Goal: Task Accomplishment & Management: Manage account settings

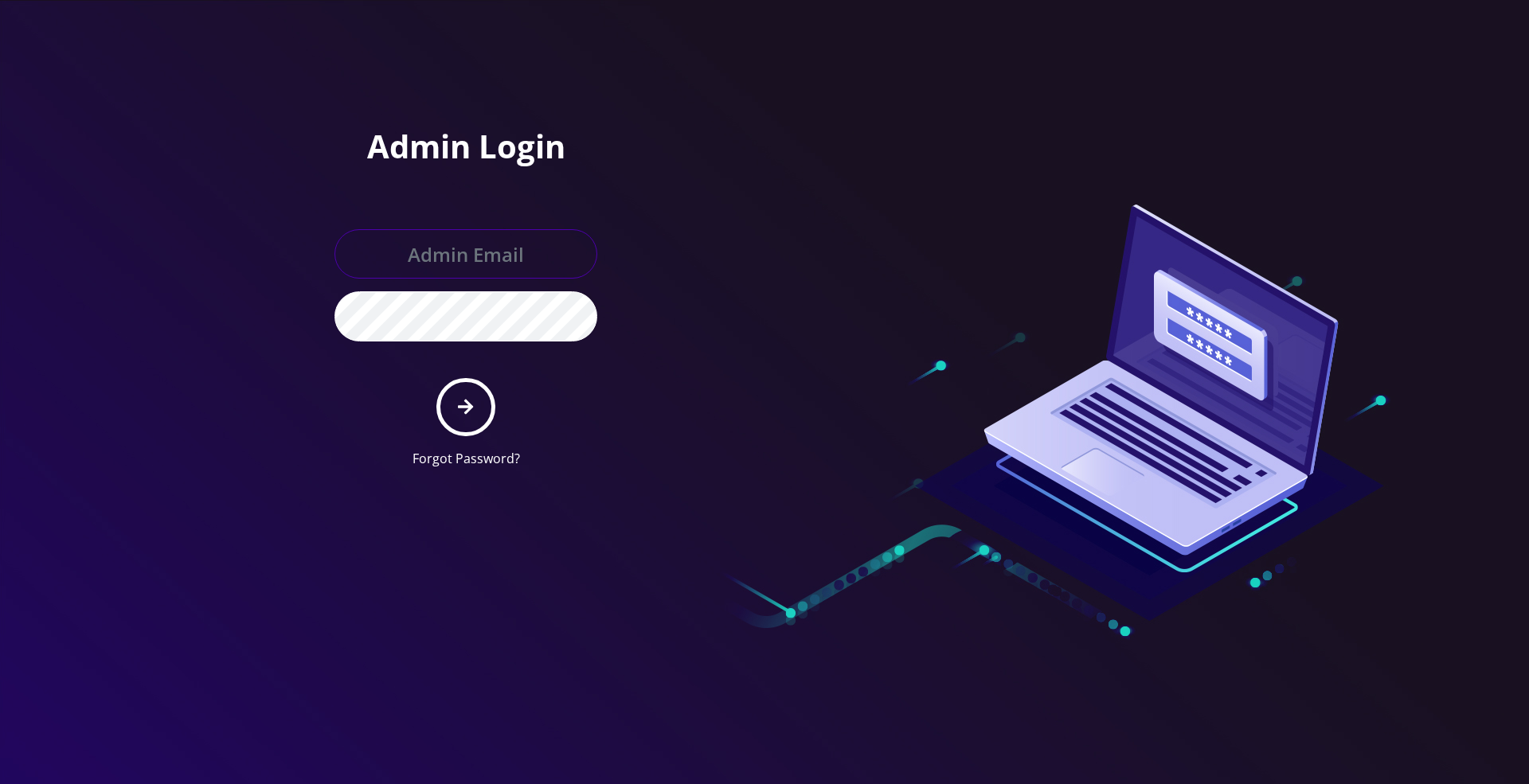
type input "[PERSON_NAME][EMAIL_ADDRESS][DOMAIN_NAME]"
click at [459, 404] on icon "submit" at bounding box center [465, 407] width 15 height 18
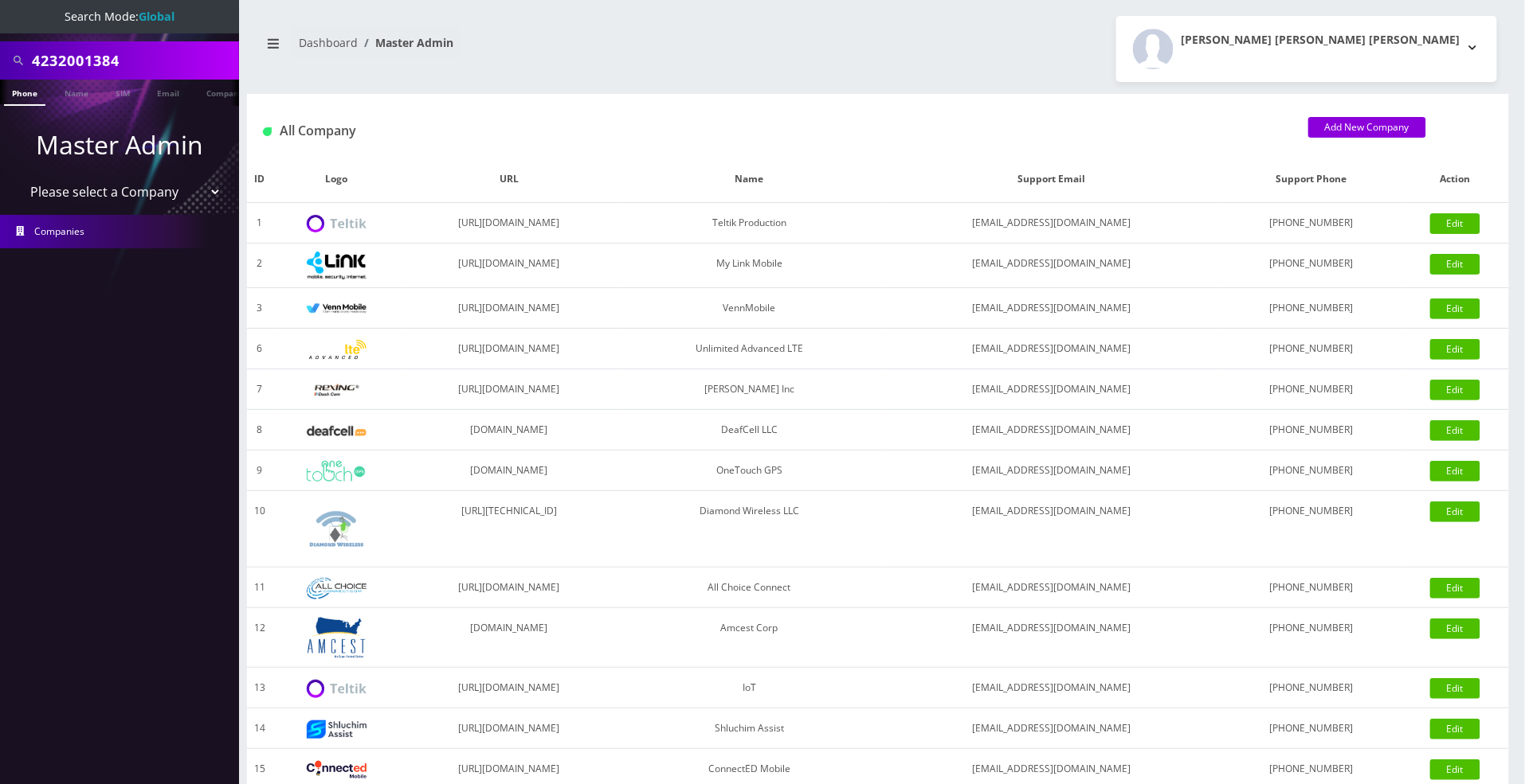
drag, startPoint x: 155, startPoint y: 60, endPoint x: 17, endPoint y: 59, distance: 138.0
click at [17, 59] on div "4232001384" at bounding box center [120, 60] width 231 height 31
click at [67, 56] on input "text" at bounding box center [133, 60] width 203 height 31
type input "jarod"
click at [66, 86] on link "Name" at bounding box center [76, 93] width 39 height 26
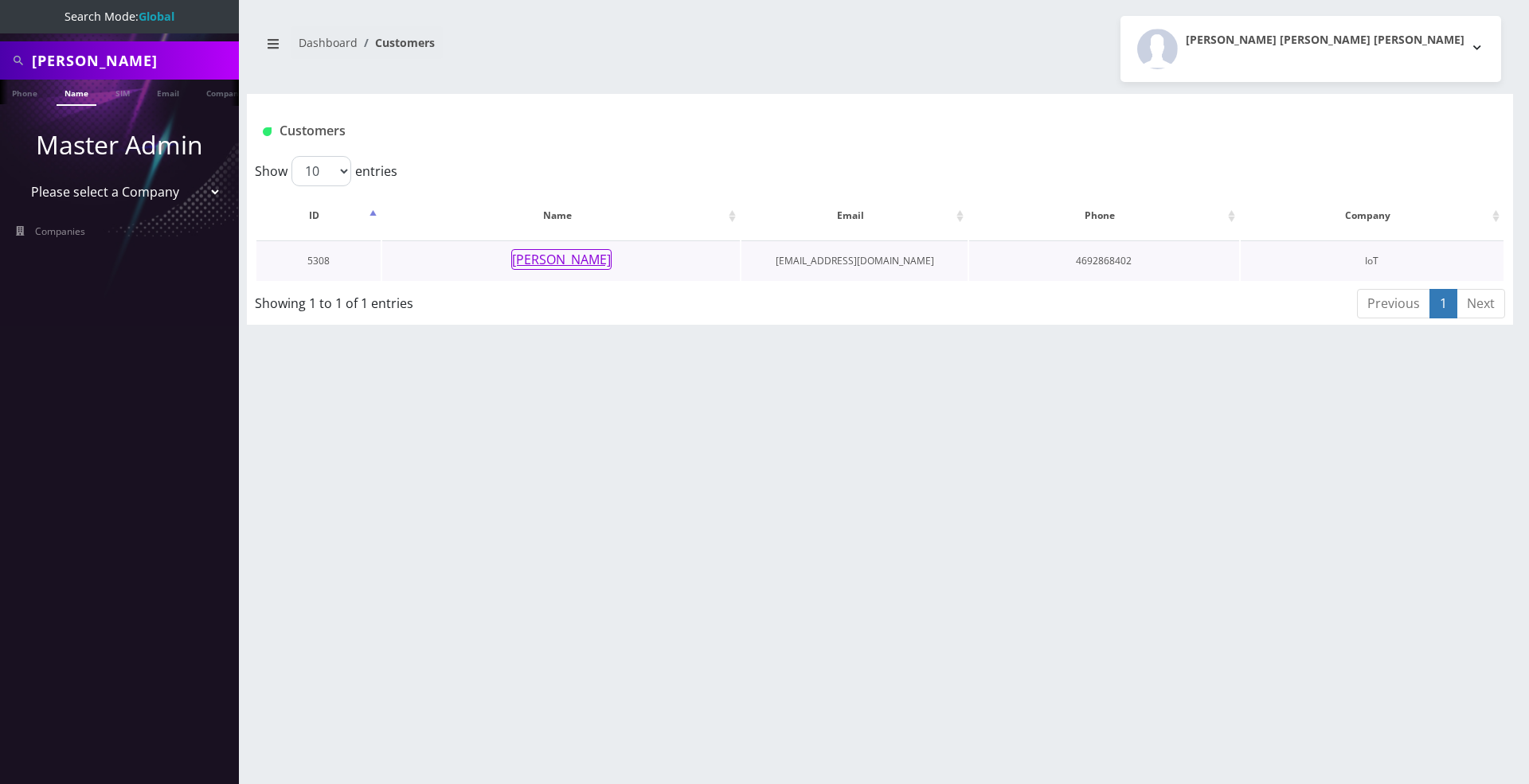
click at [553, 253] on button "Jarod Stirling" at bounding box center [561, 260] width 101 height 21
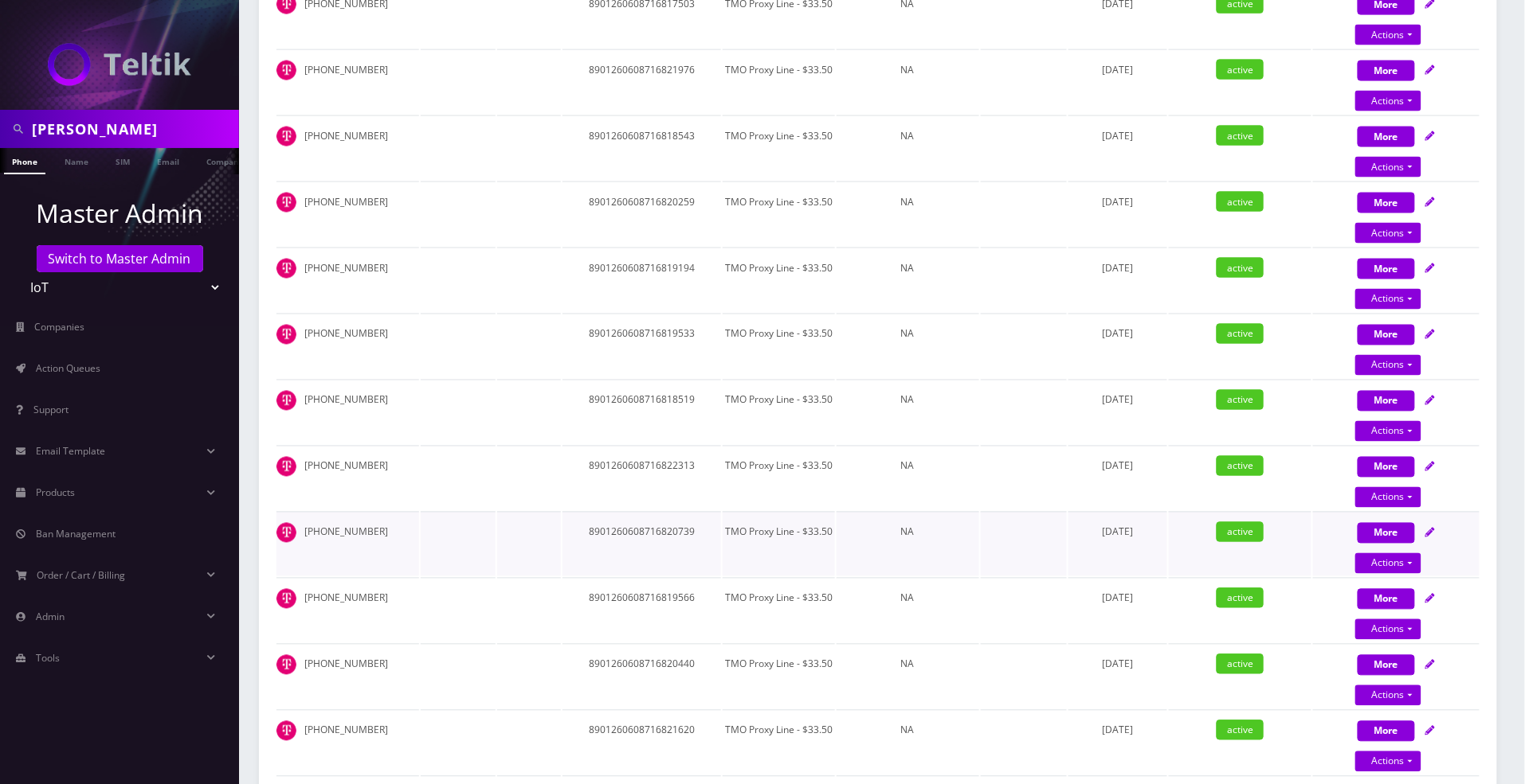
scroll to position [849, 0]
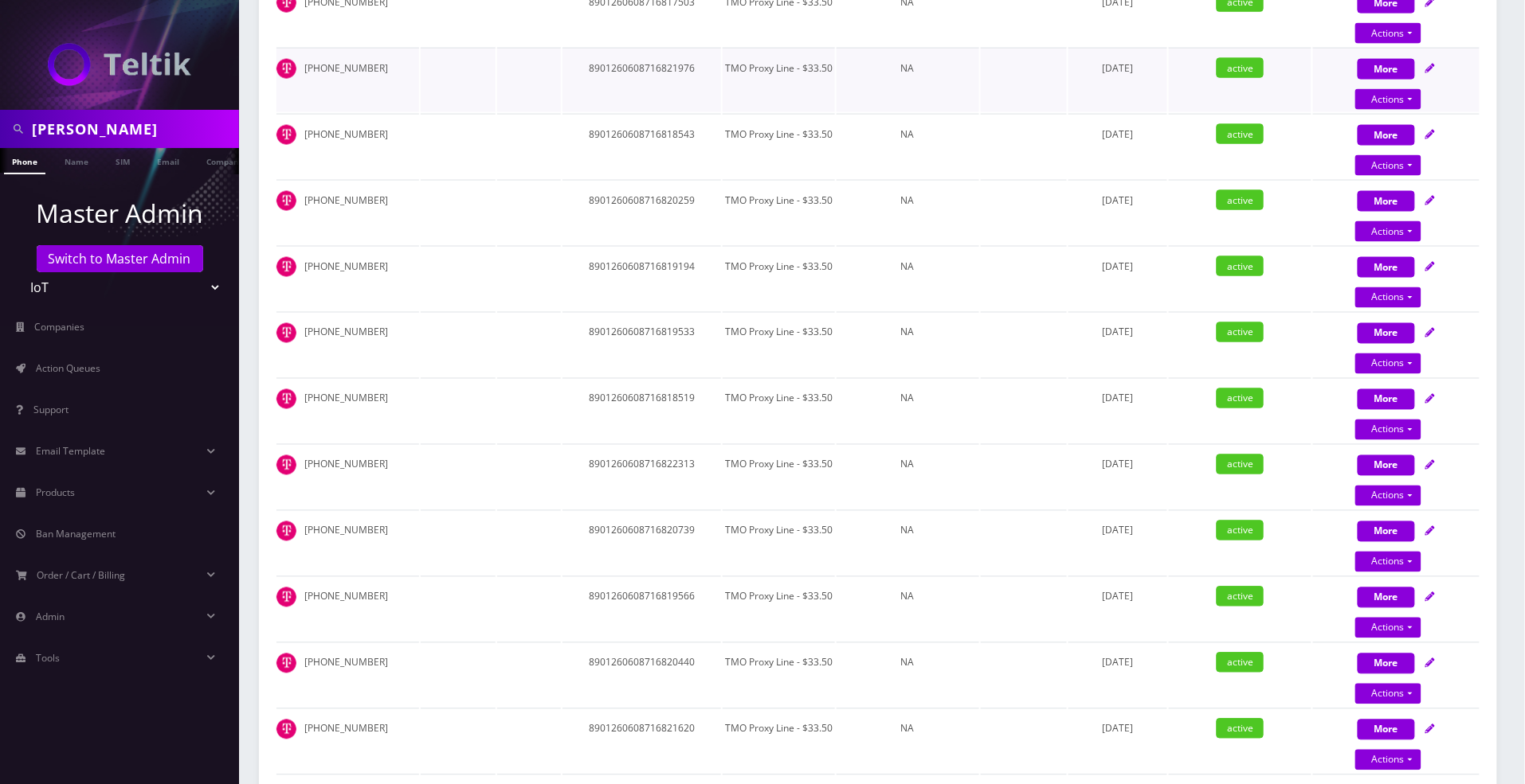
click at [446, 76] on td at bounding box center [458, 80] width 75 height 65
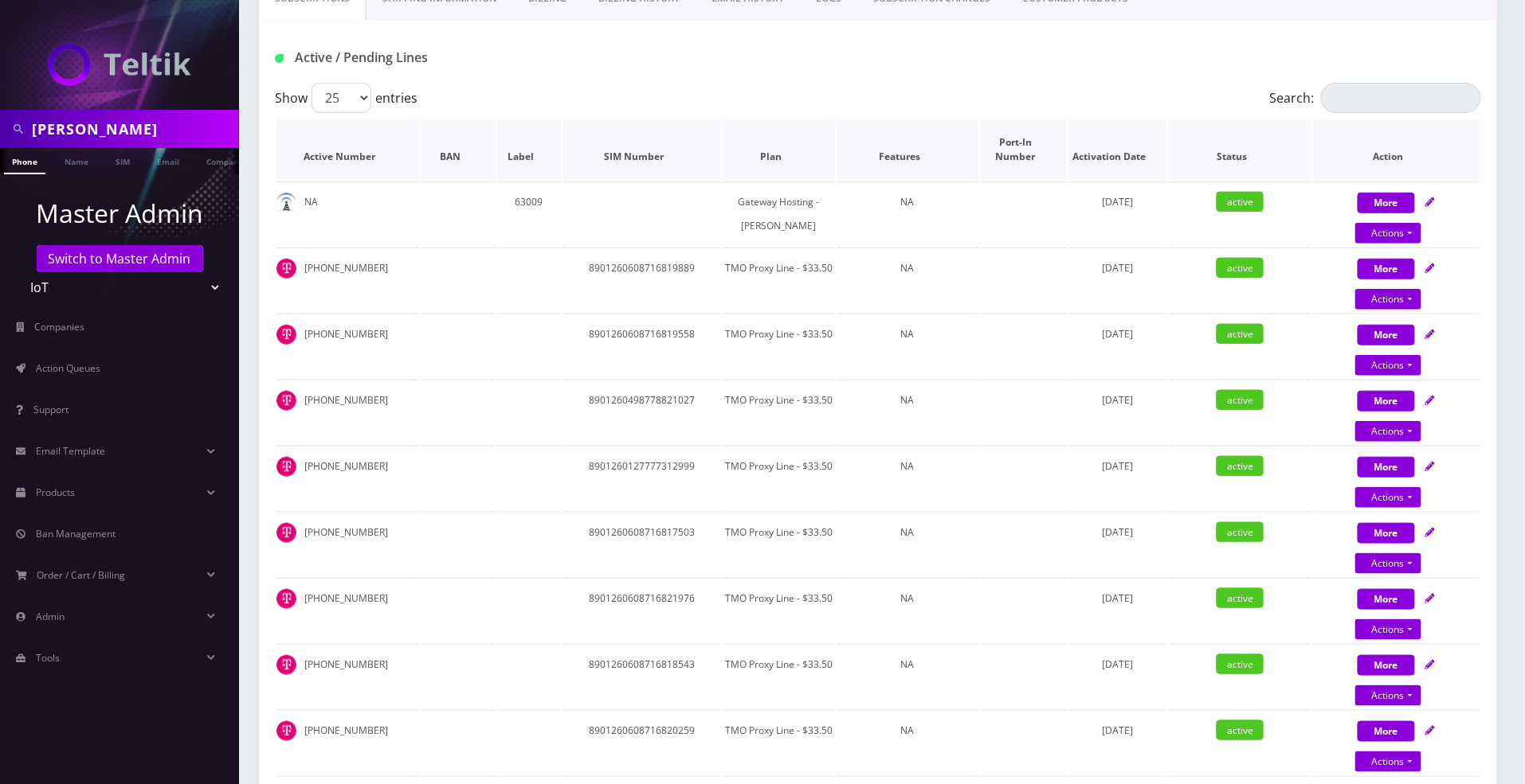
scroll to position [424, 0]
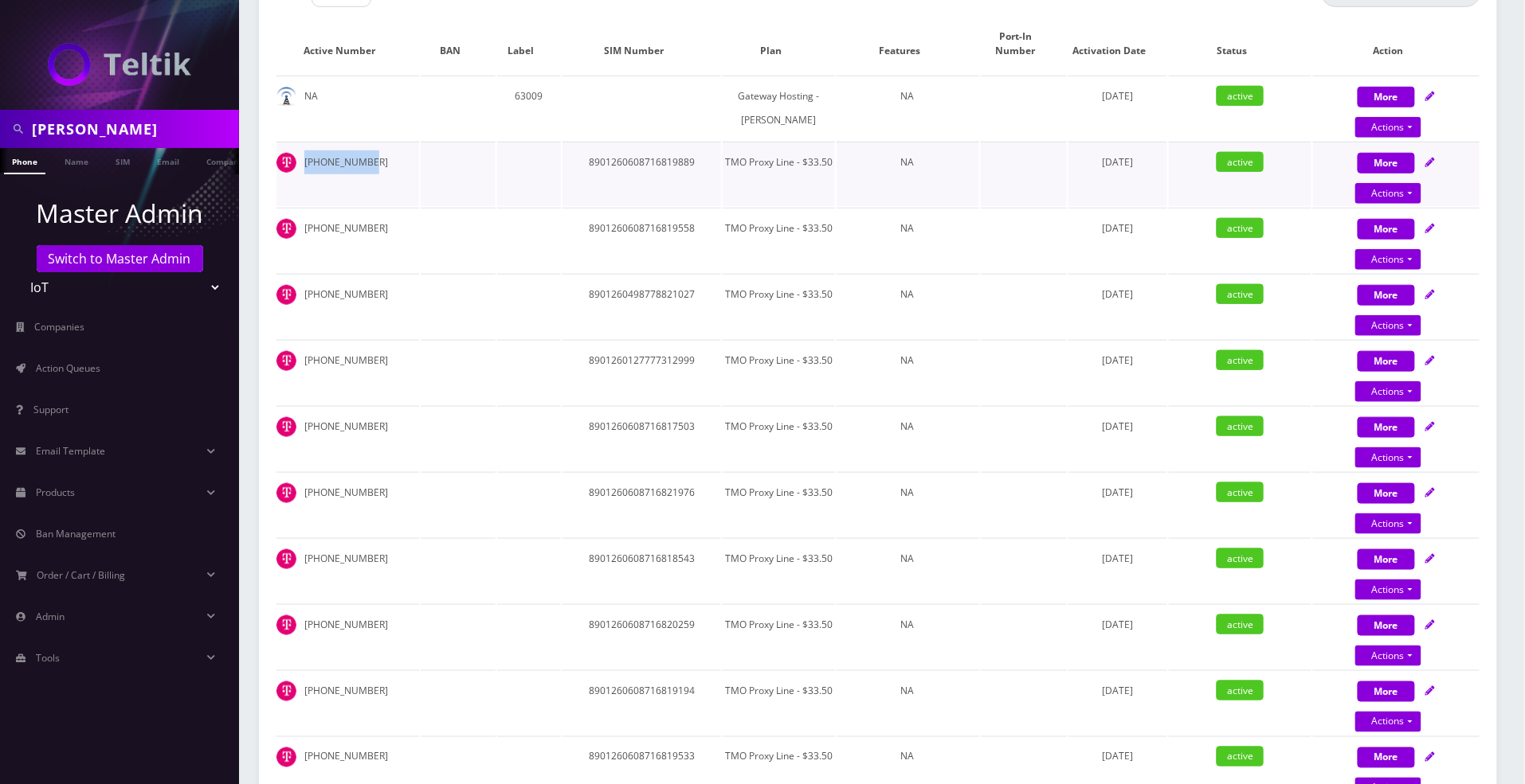
drag, startPoint x: 303, startPoint y: 147, endPoint x: 363, endPoint y: 147, distance: 60.0
click at [363, 147] on td "[PHONE_NUMBER]" at bounding box center [348, 174] width 143 height 65
copy td "[PHONE_NUMBER]"
drag, startPoint x: 305, startPoint y: 210, endPoint x: 367, endPoint y: 207, distance: 62.1
click at [367, 207] on td "[PHONE_NUMBER]" at bounding box center [348, 240] width 143 height 65
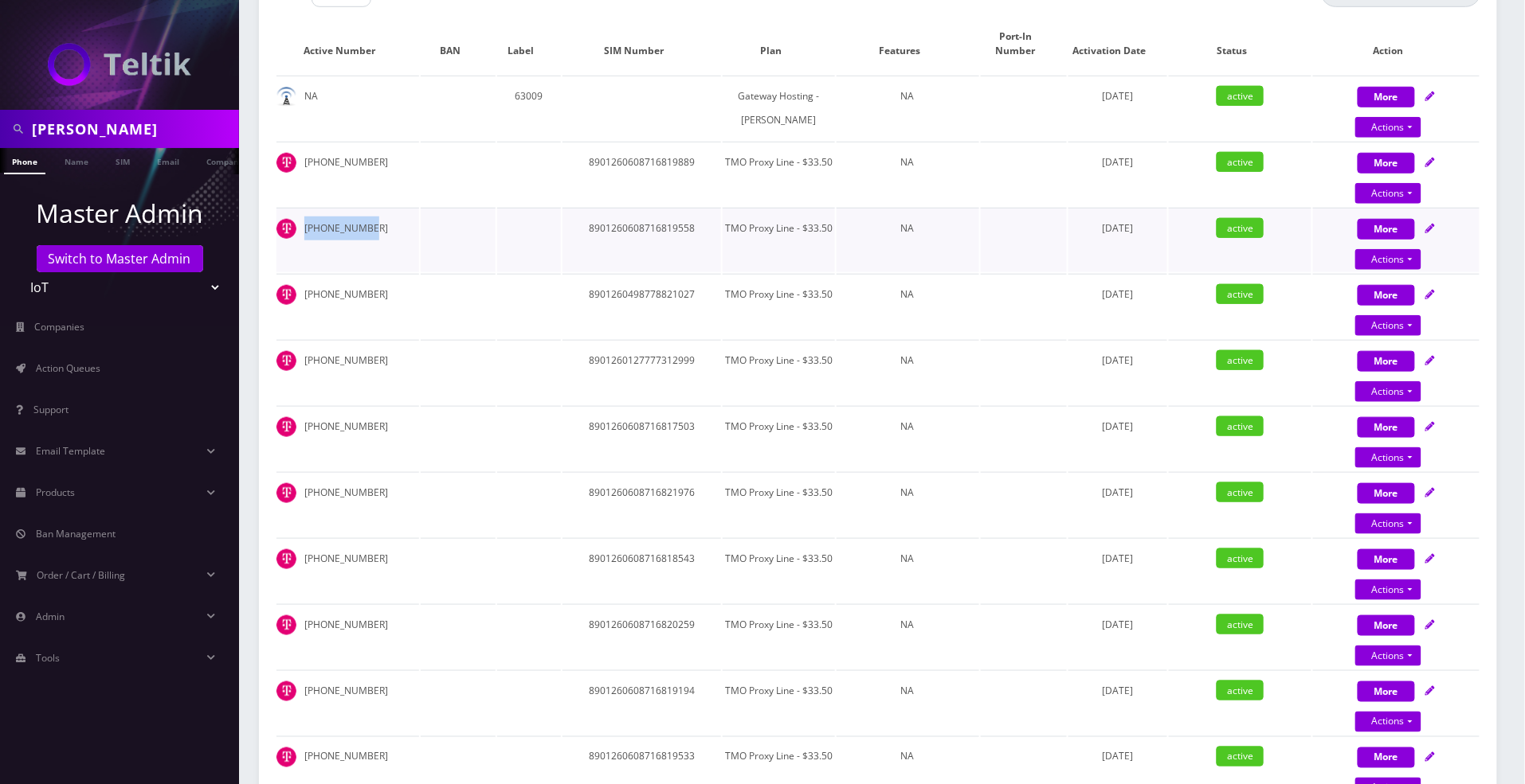
copy td "[PHONE_NUMBER]"
drag, startPoint x: 305, startPoint y: 278, endPoint x: 374, endPoint y: 276, distance: 69.0
click at [374, 276] on td "[PHONE_NUMBER]" at bounding box center [348, 306] width 143 height 65
copy td "[PHONE_NUMBER]"
drag, startPoint x: 304, startPoint y: 344, endPoint x: 362, endPoint y: 341, distance: 58.1
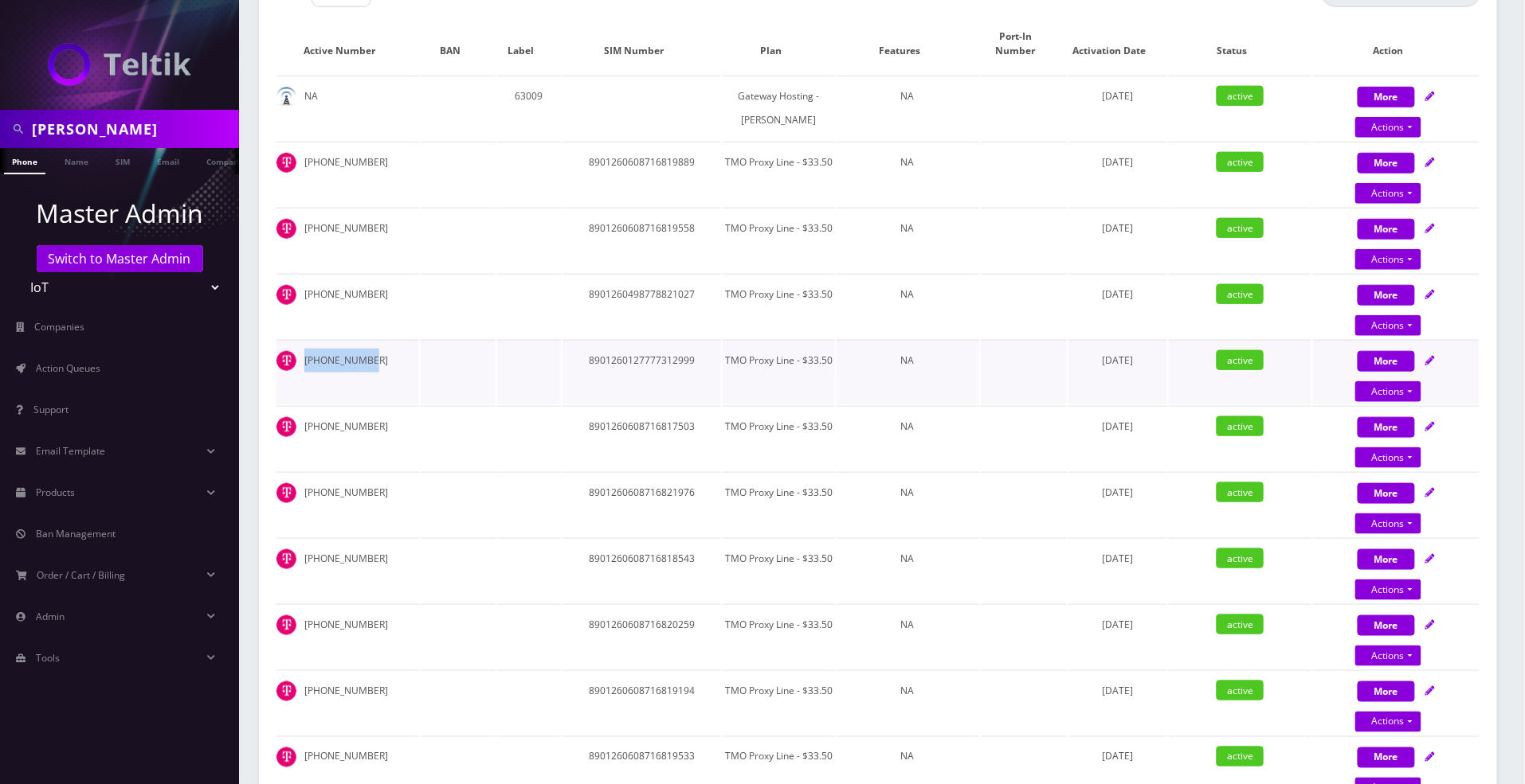
click at [362, 341] on td "[PHONE_NUMBER]" at bounding box center [348, 373] width 143 height 65
copy td "[PHONE_NUMBER]"
drag, startPoint x: 304, startPoint y: 409, endPoint x: 410, endPoint y: 405, distance: 106.1
click at [367, 406] on td "[PHONE_NUMBER]" at bounding box center [348, 438] width 143 height 65
copy td "[PHONE_NUMBER]"
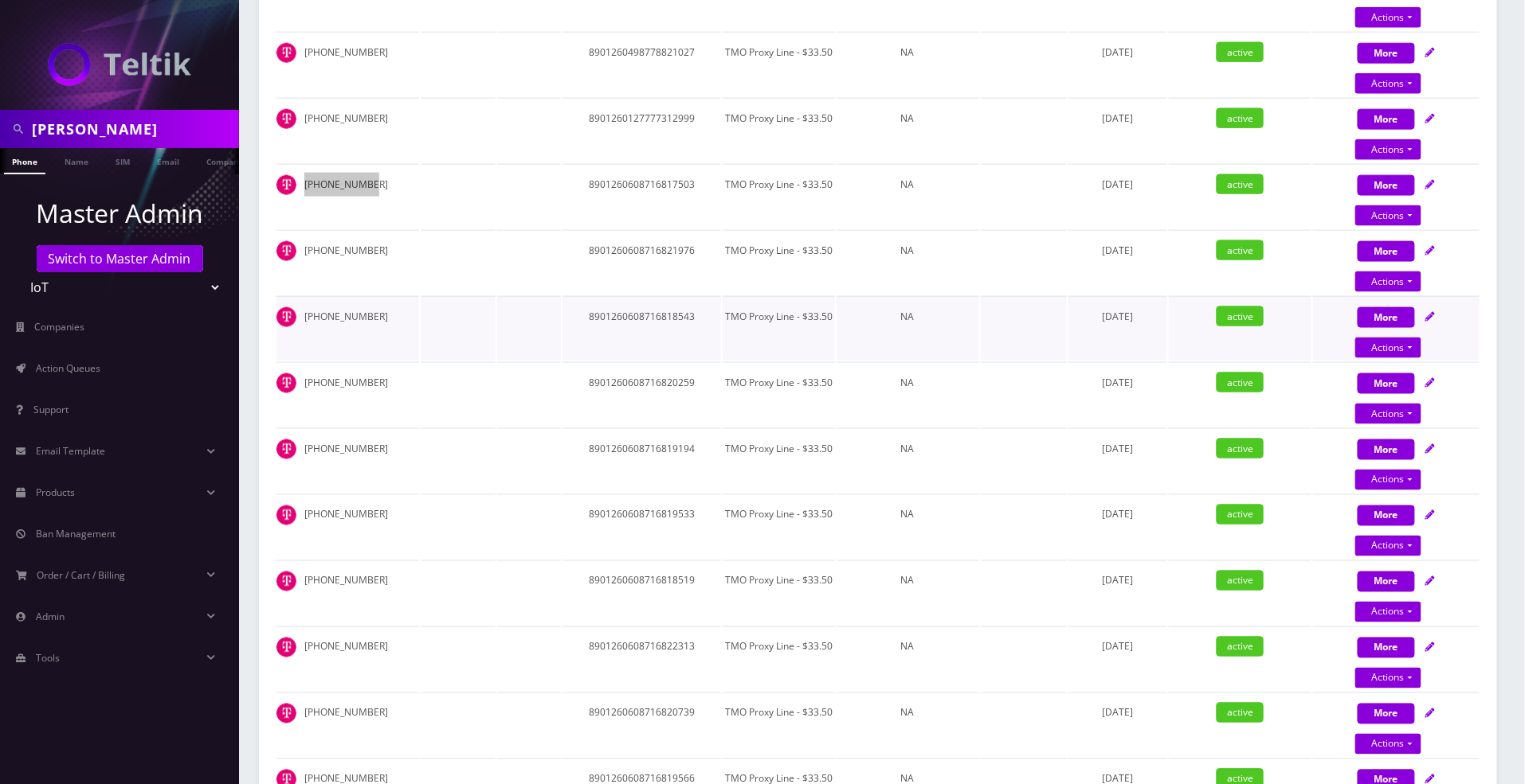
scroll to position [704, 0]
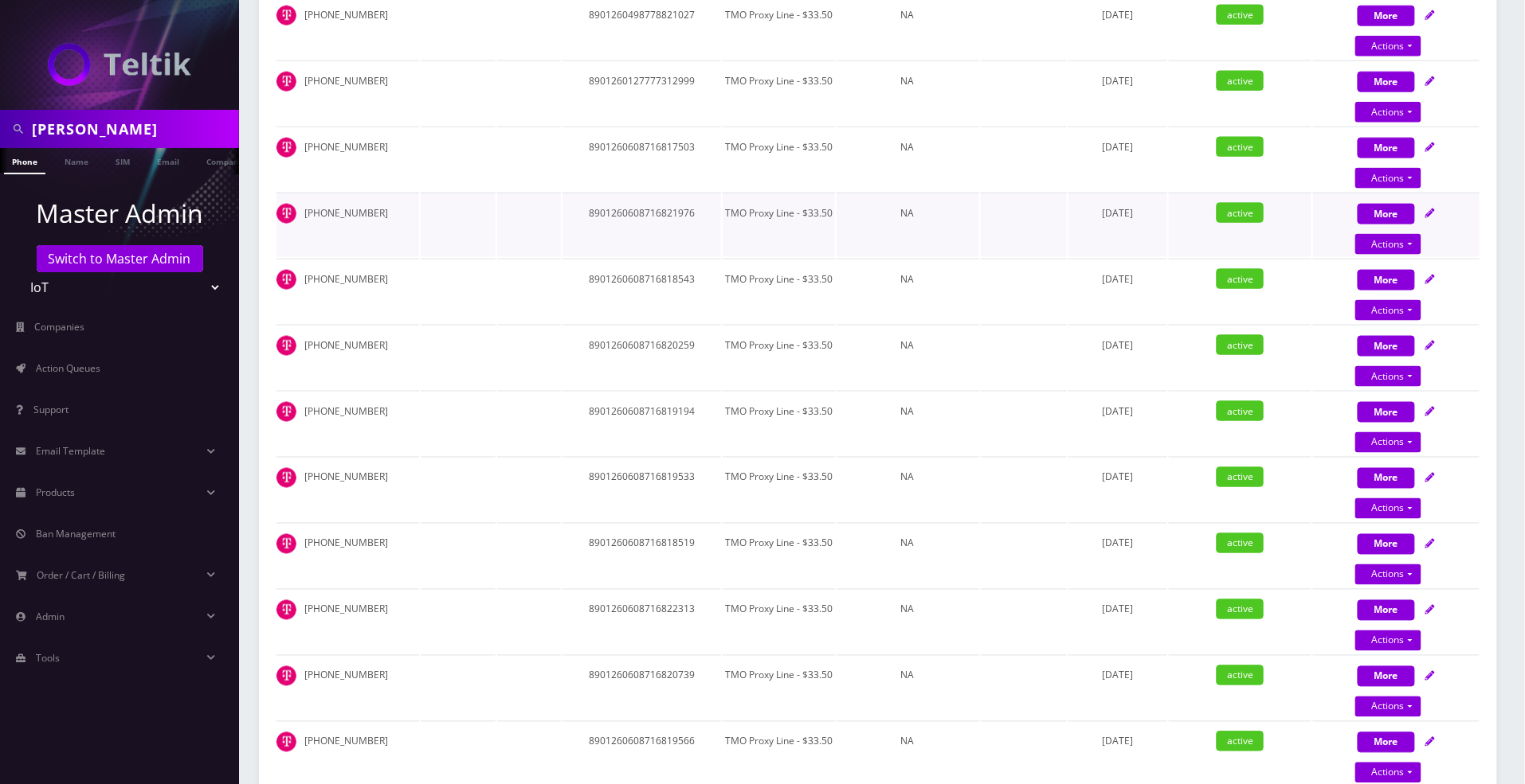
click at [303, 198] on td "[PHONE_NUMBER]" at bounding box center [348, 225] width 143 height 65
drag, startPoint x: 305, startPoint y: 198, endPoint x: 365, endPoint y: 198, distance: 60.0
click at [365, 198] on td "[PHONE_NUMBER]" at bounding box center [348, 225] width 143 height 65
copy td "[PHONE_NUMBER]"
drag, startPoint x: 306, startPoint y: 261, endPoint x: 369, endPoint y: 258, distance: 63.1
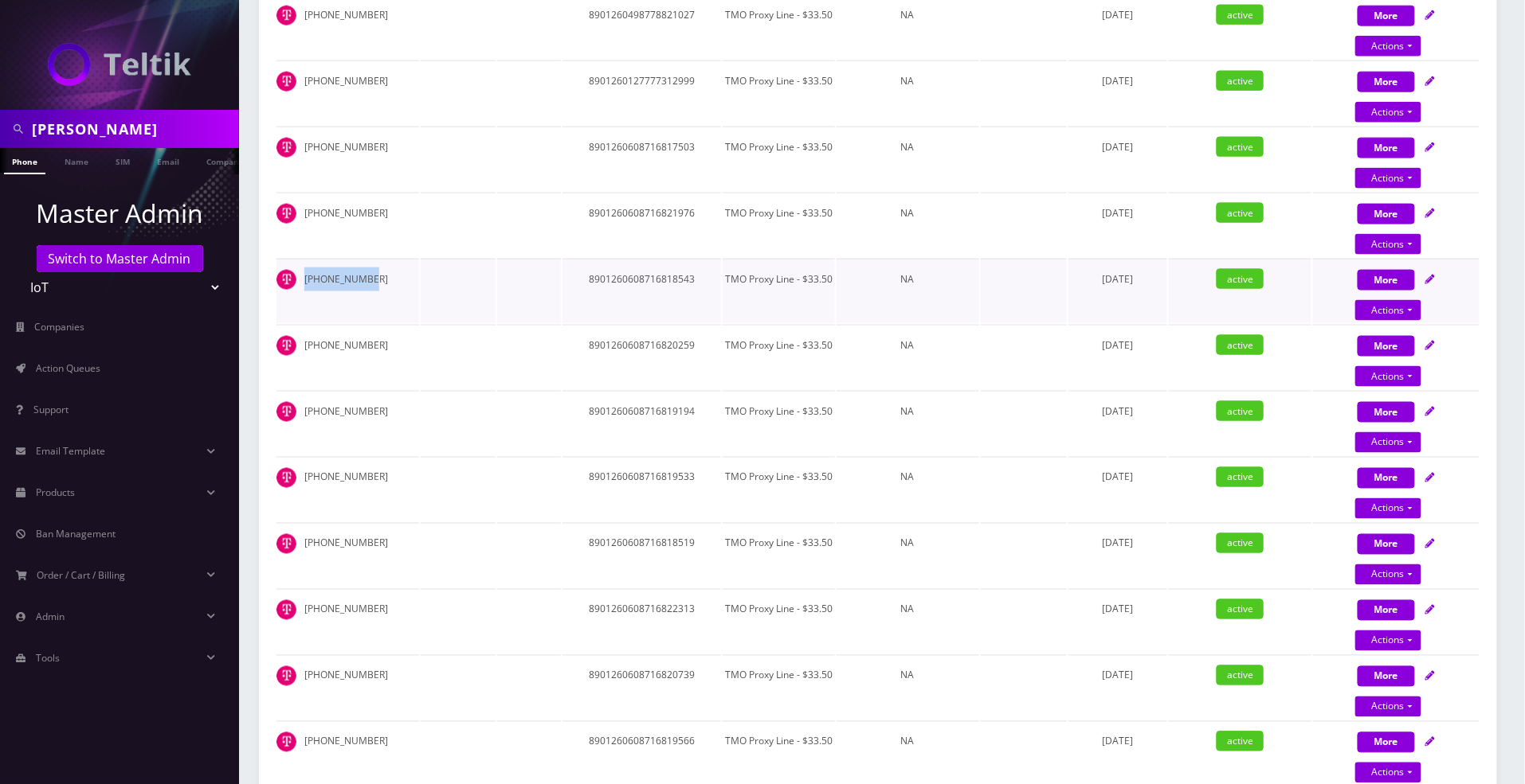
click at [369, 259] on td "[PHONE_NUMBER]" at bounding box center [348, 291] width 143 height 65
copy td "[PHONE_NUMBER]"
drag, startPoint x: 305, startPoint y: 328, endPoint x: 362, endPoint y: 326, distance: 57.0
click at [362, 326] on td "[PHONE_NUMBER]" at bounding box center [348, 357] width 143 height 65
copy td "[PHONE_NUMBER]"
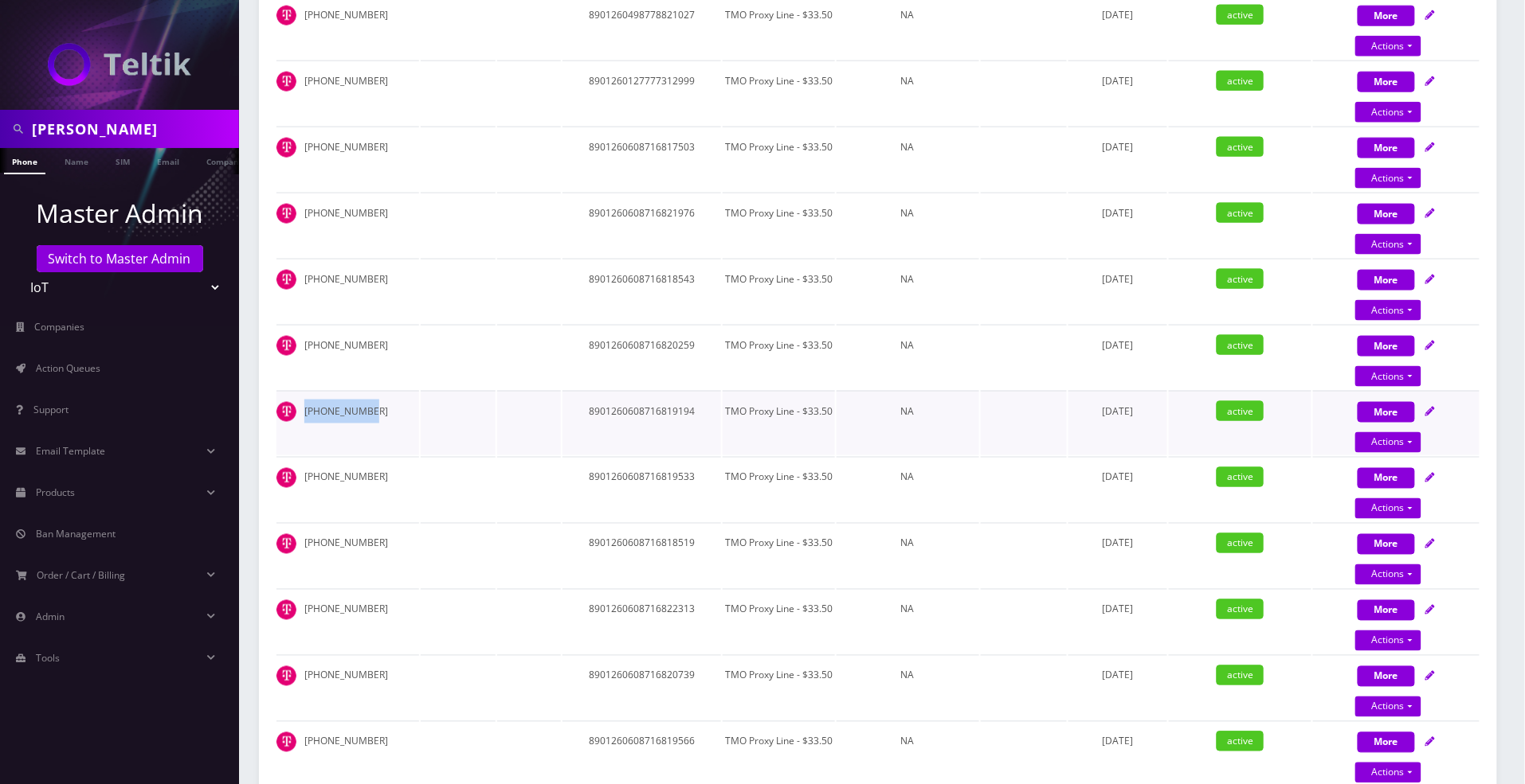
drag, startPoint x: 304, startPoint y: 396, endPoint x: 364, endPoint y: 396, distance: 60.0
click at [364, 396] on td "[PHONE_NUMBER]" at bounding box center [348, 424] width 143 height 65
copy td "[PHONE_NUMBER]"
drag, startPoint x: 304, startPoint y: 462, endPoint x: 364, endPoint y: 462, distance: 60.0
click at [364, 462] on td "[PHONE_NUMBER]" at bounding box center [348, 489] width 143 height 65
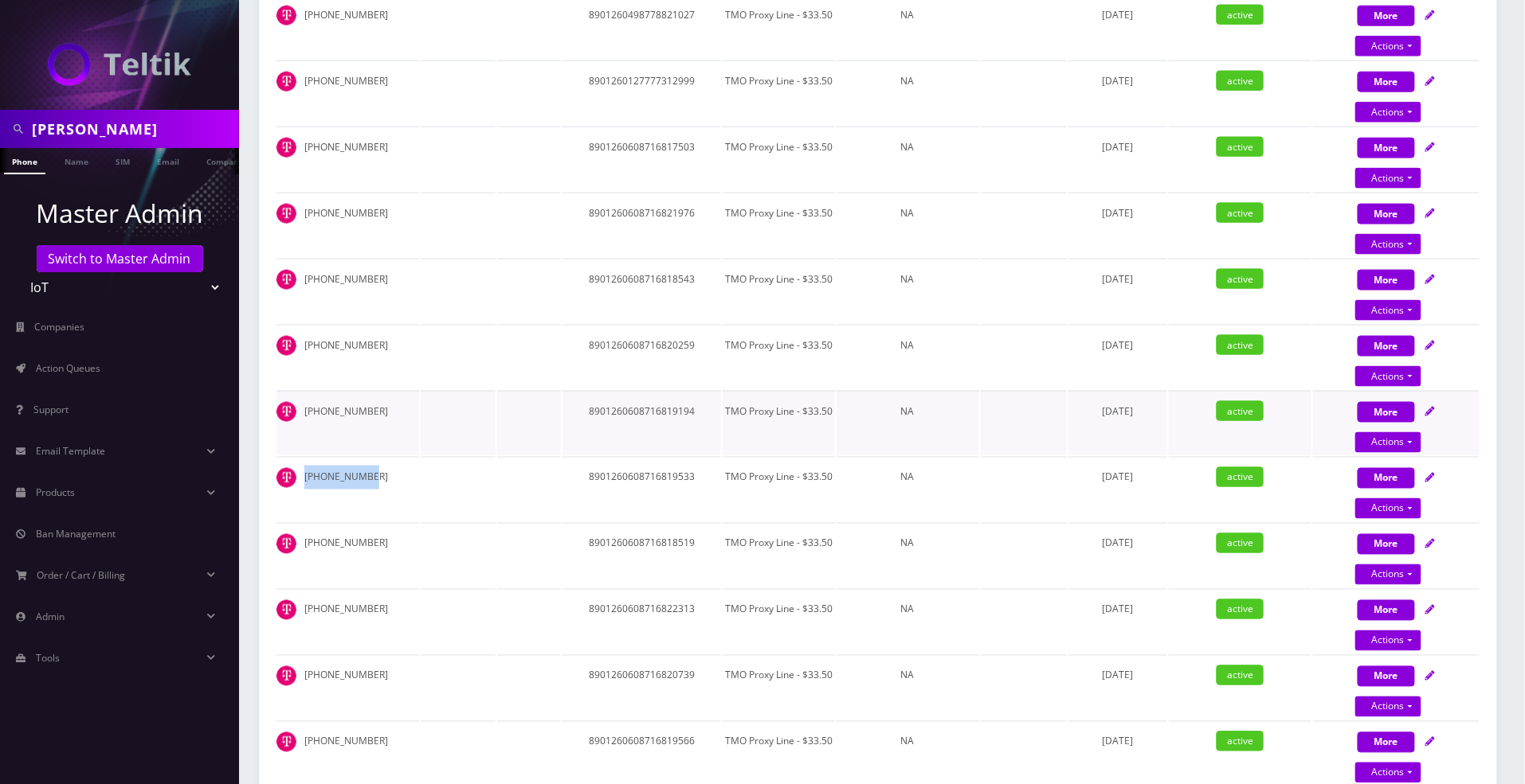
copy td "[PHONE_NUMBER]"
drag, startPoint x: 305, startPoint y: 528, endPoint x: 365, endPoint y: 526, distance: 60.0
click at [365, 526] on td "[PHONE_NUMBER]" at bounding box center [348, 556] width 143 height 65
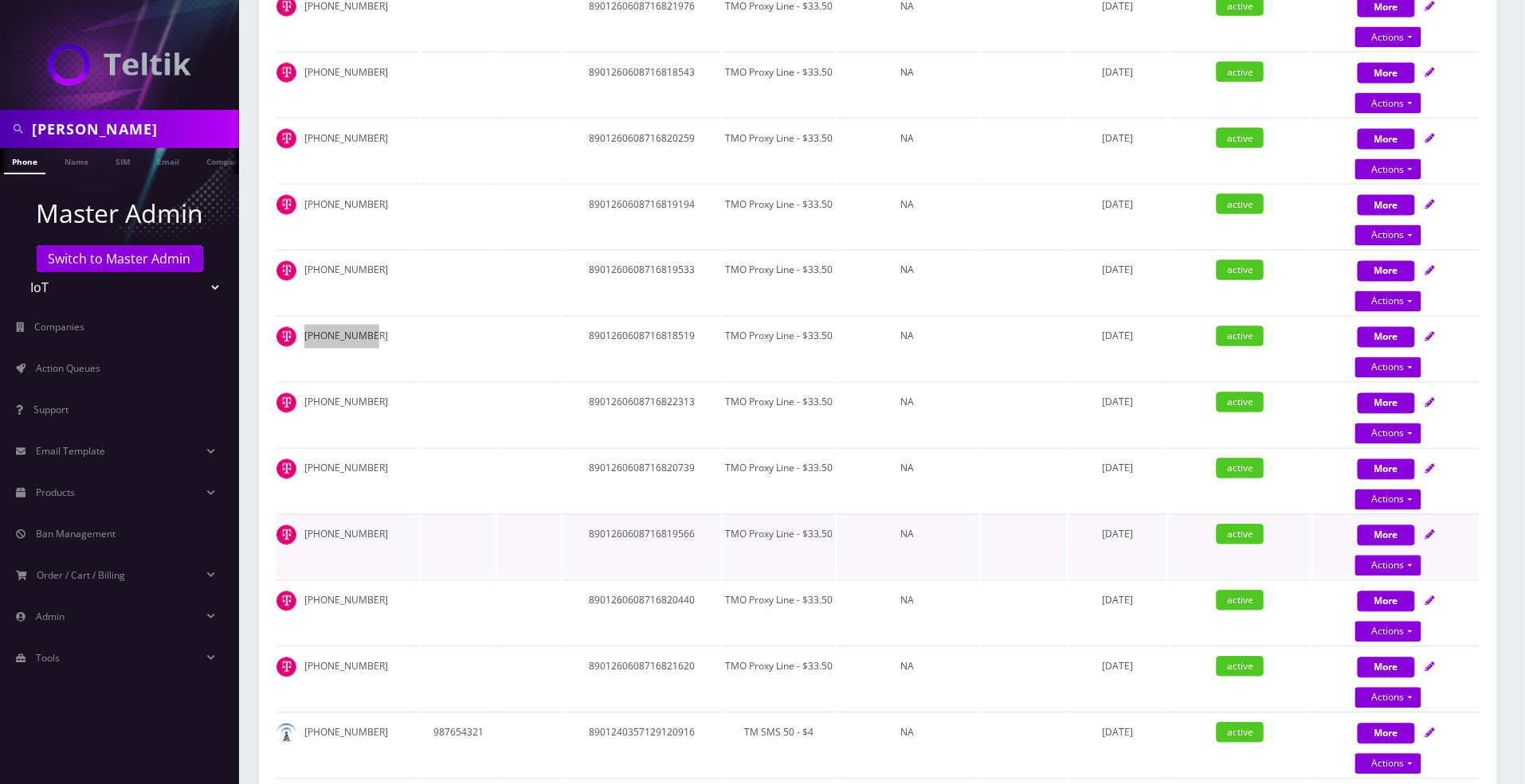
scroll to position [915, 0]
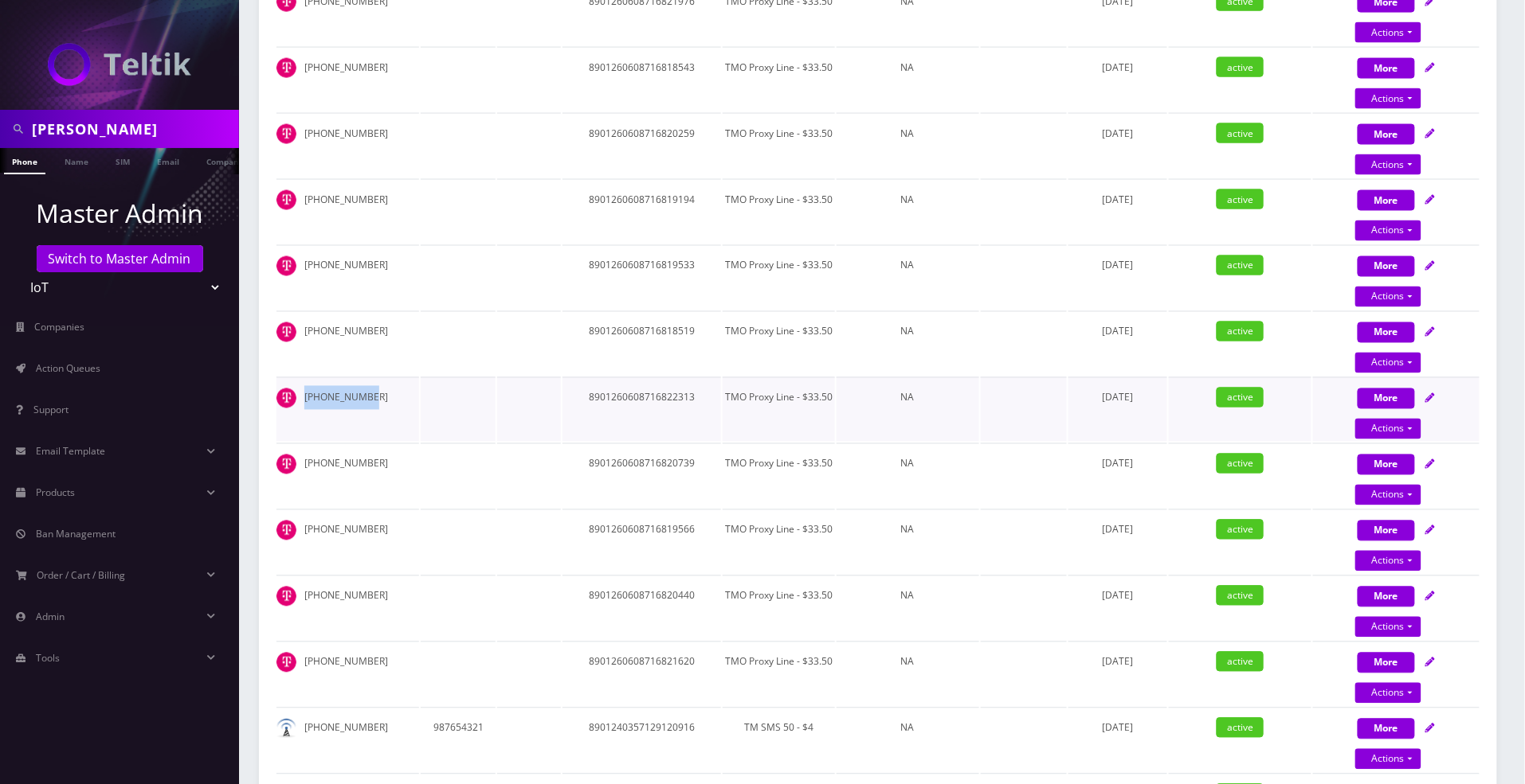
drag, startPoint x: 304, startPoint y: 380, endPoint x: 369, endPoint y: 379, distance: 65.0
click at [369, 379] on td "[PHONE_NUMBER]" at bounding box center [348, 410] width 143 height 65
drag, startPoint x: 306, startPoint y: 444, endPoint x: 365, endPoint y: 444, distance: 59.0
click at [365, 444] on td "[PHONE_NUMBER]" at bounding box center [348, 476] width 143 height 65
drag, startPoint x: 305, startPoint y: 514, endPoint x: 362, endPoint y: 508, distance: 57.3
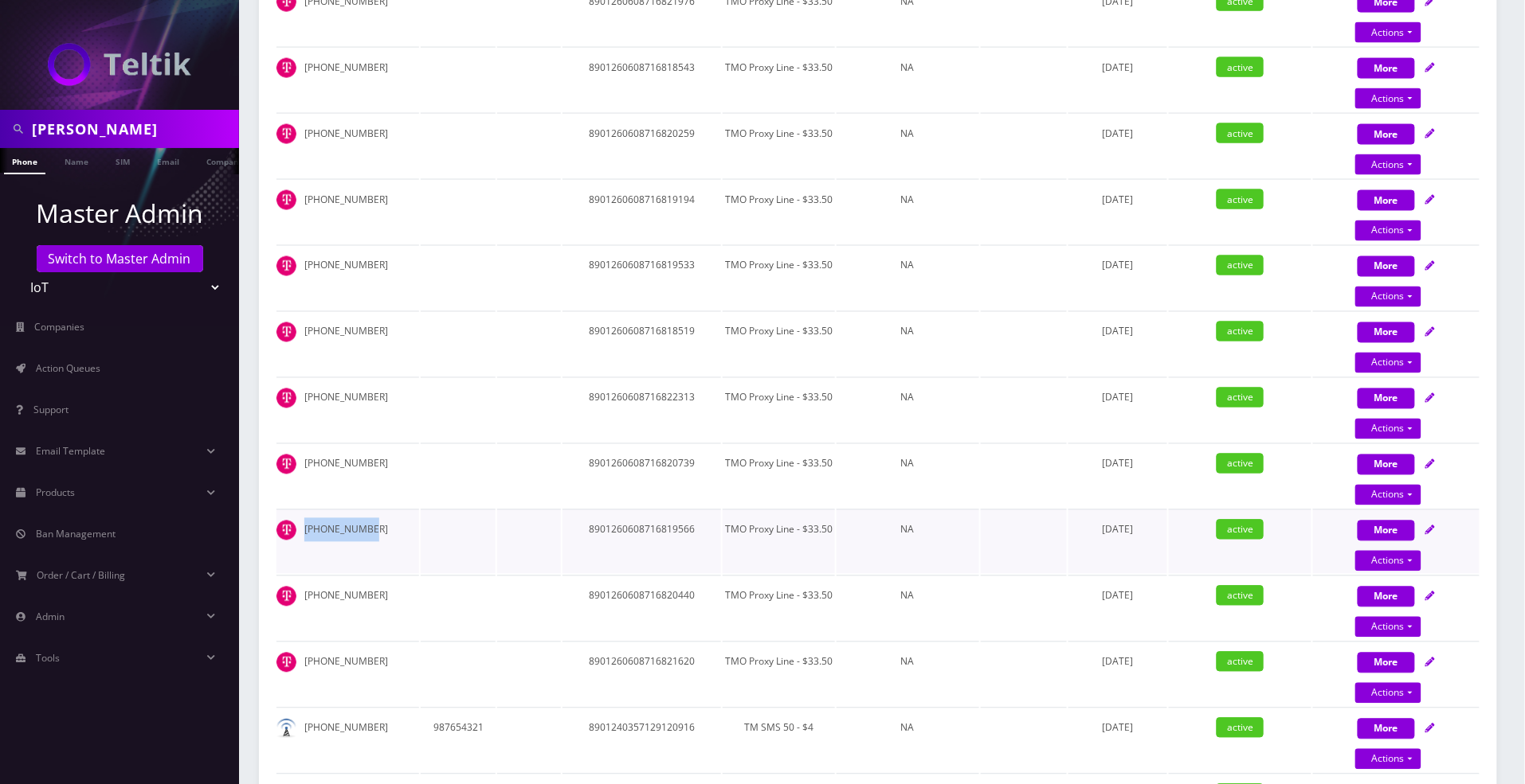
click at [362, 509] on td "[PHONE_NUMBER]" at bounding box center [348, 542] width 143 height 65
drag, startPoint x: 306, startPoint y: 578, endPoint x: 383, endPoint y: 569, distance: 77.5
click at [381, 576] on td "[PHONE_NUMBER]" at bounding box center [348, 608] width 143 height 65
drag, startPoint x: 307, startPoint y: 647, endPoint x: 355, endPoint y: 647, distance: 48.0
click at [363, 644] on td "[PHONE_NUMBER]" at bounding box center [348, 674] width 143 height 65
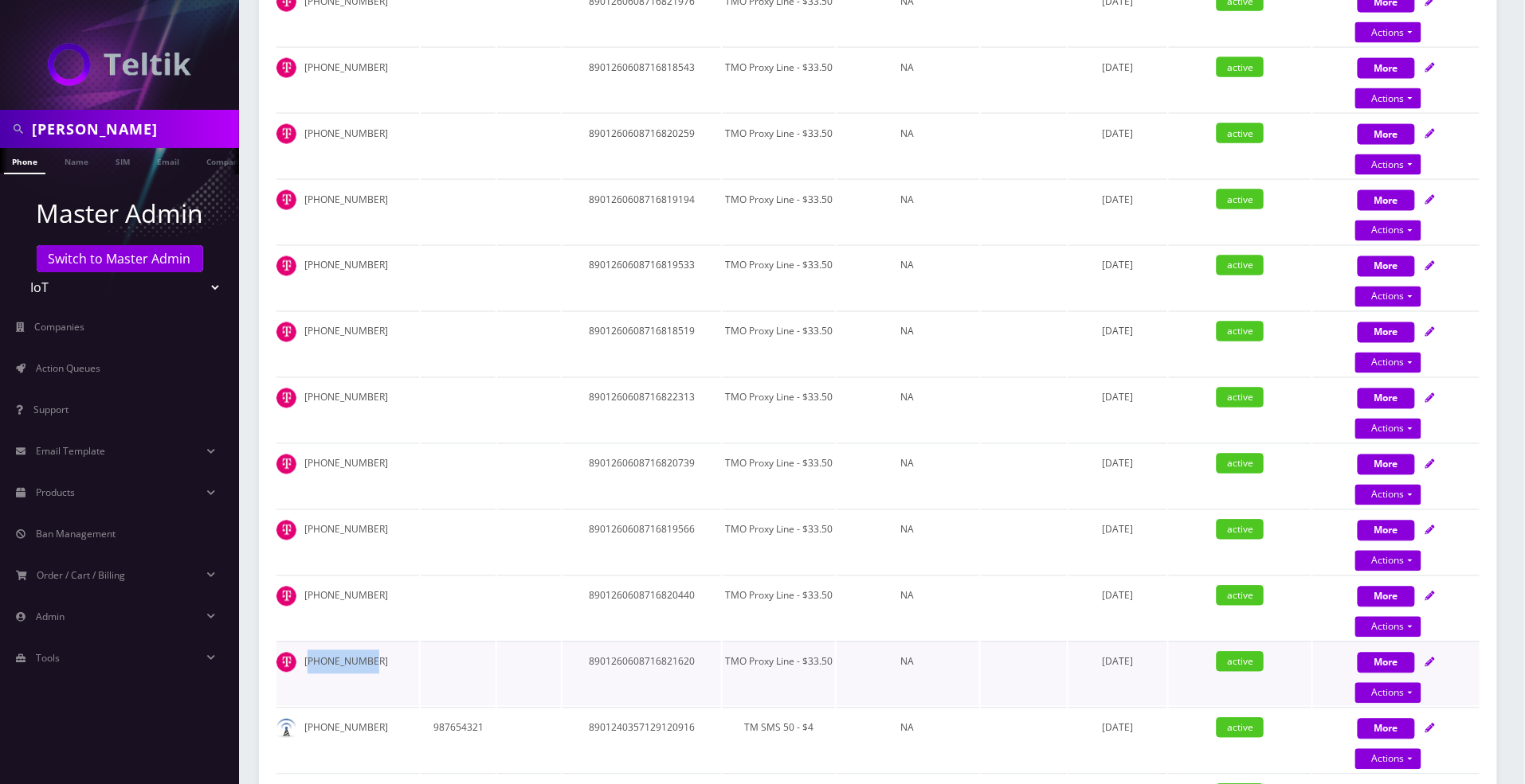
click at [333, 647] on td "[PHONE_NUMBER]" at bounding box center [348, 674] width 143 height 65
drag, startPoint x: 304, startPoint y: 647, endPoint x: 383, endPoint y: 641, distance: 79.2
click at [369, 641] on td "[PHONE_NUMBER]" at bounding box center [348, 674] width 143 height 65
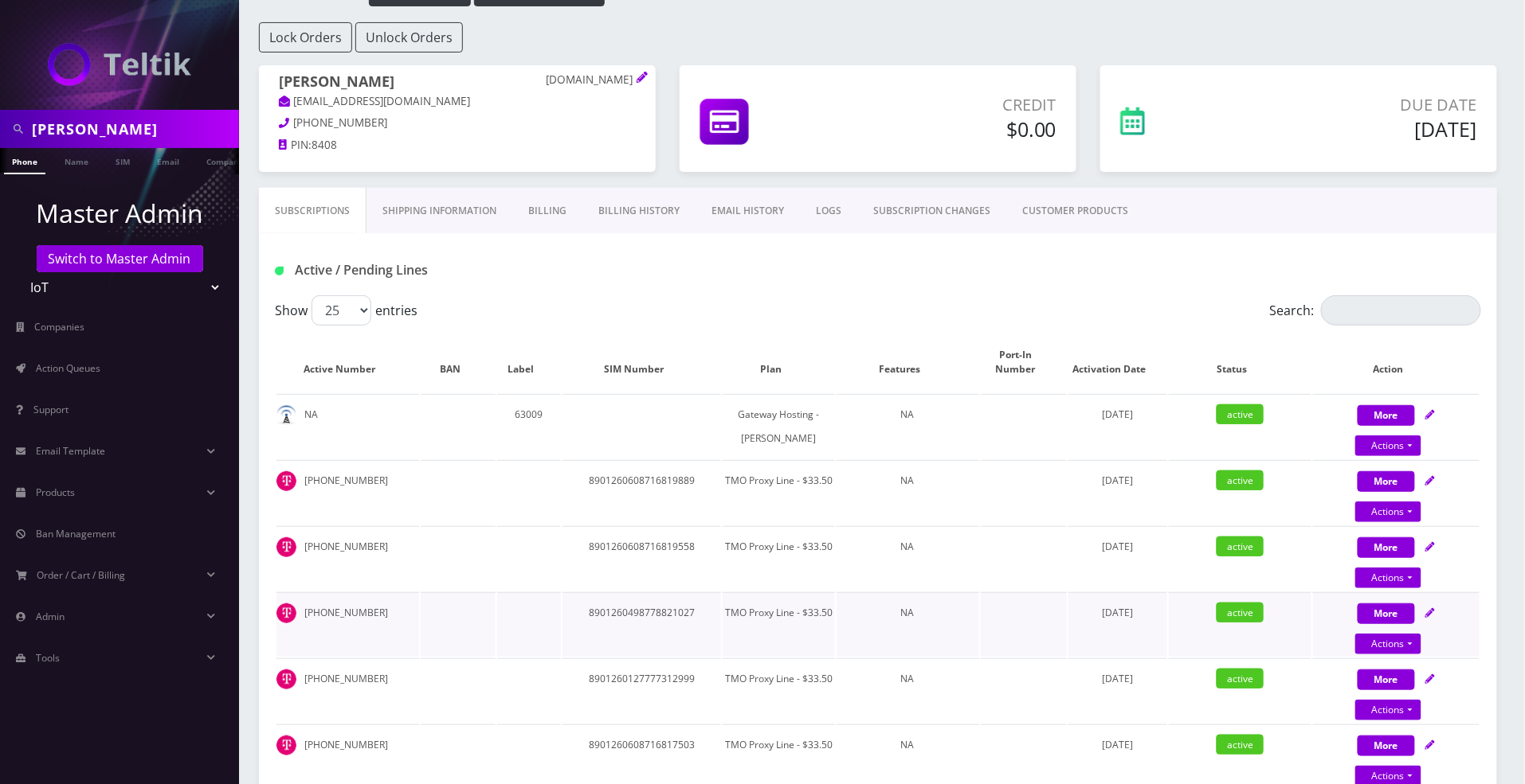
scroll to position [0, 0]
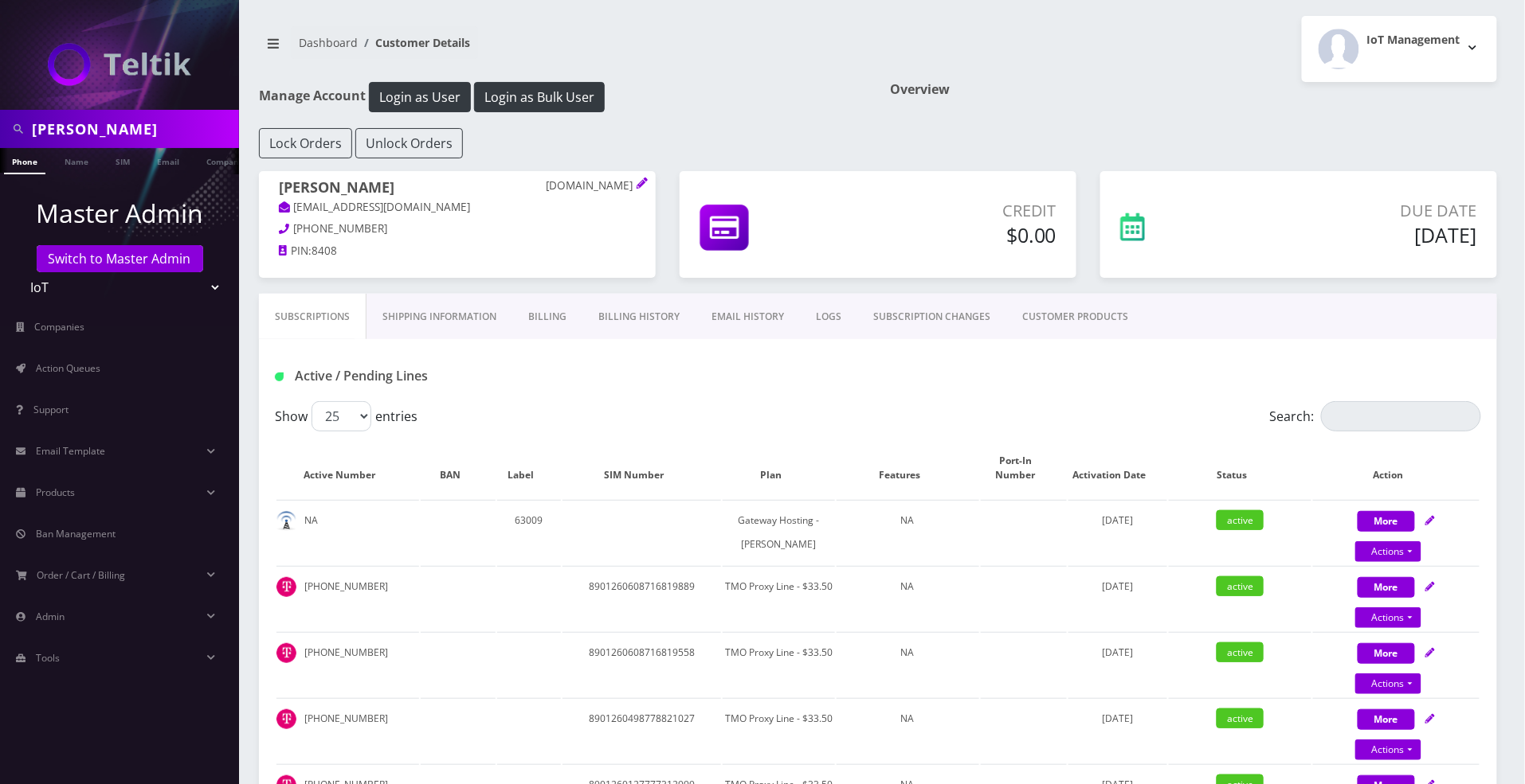
click at [748, 323] on link "EMAIL HISTORY" at bounding box center [747, 317] width 104 height 46
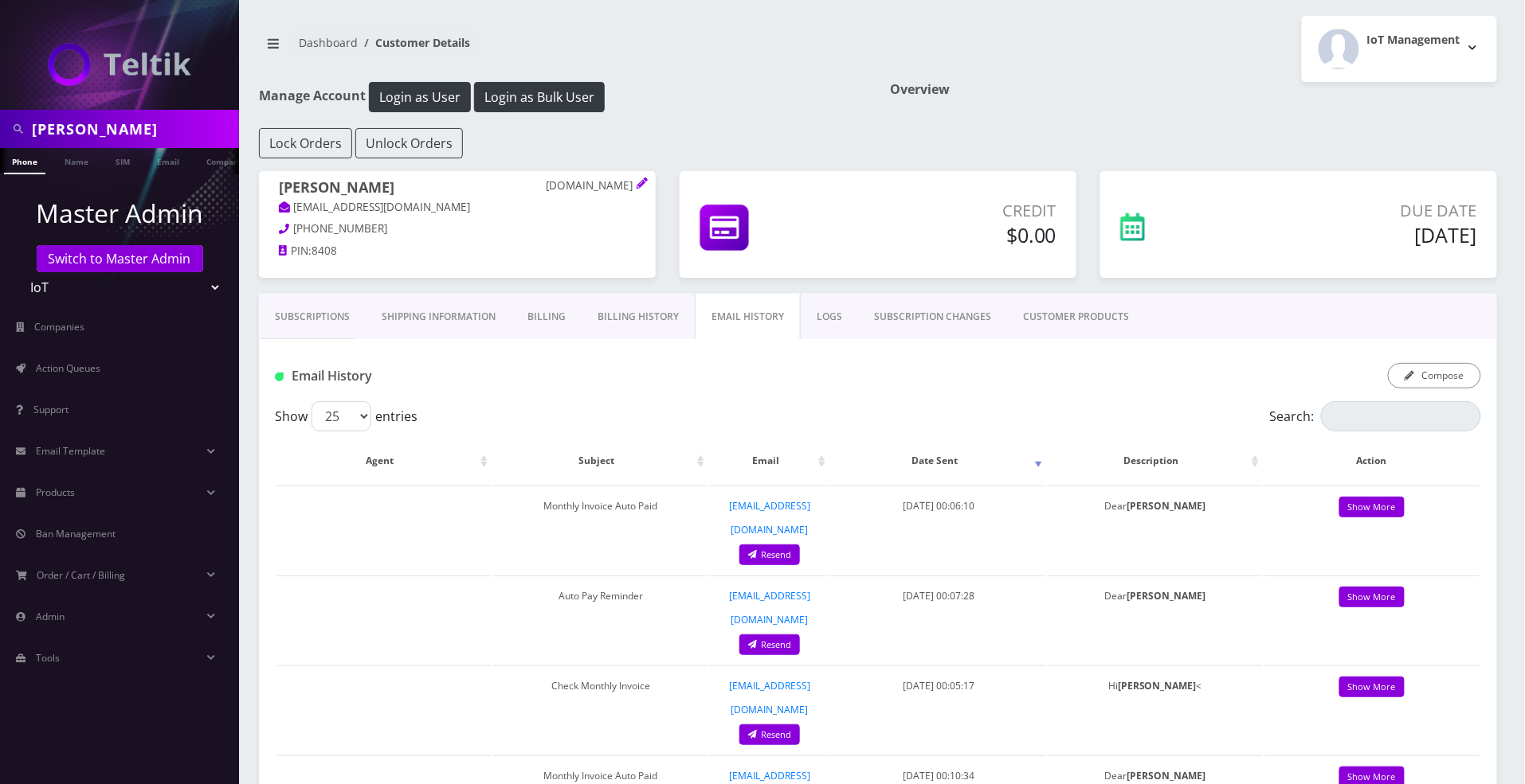
click at [638, 313] on link "Billing History" at bounding box center [637, 317] width 113 height 46
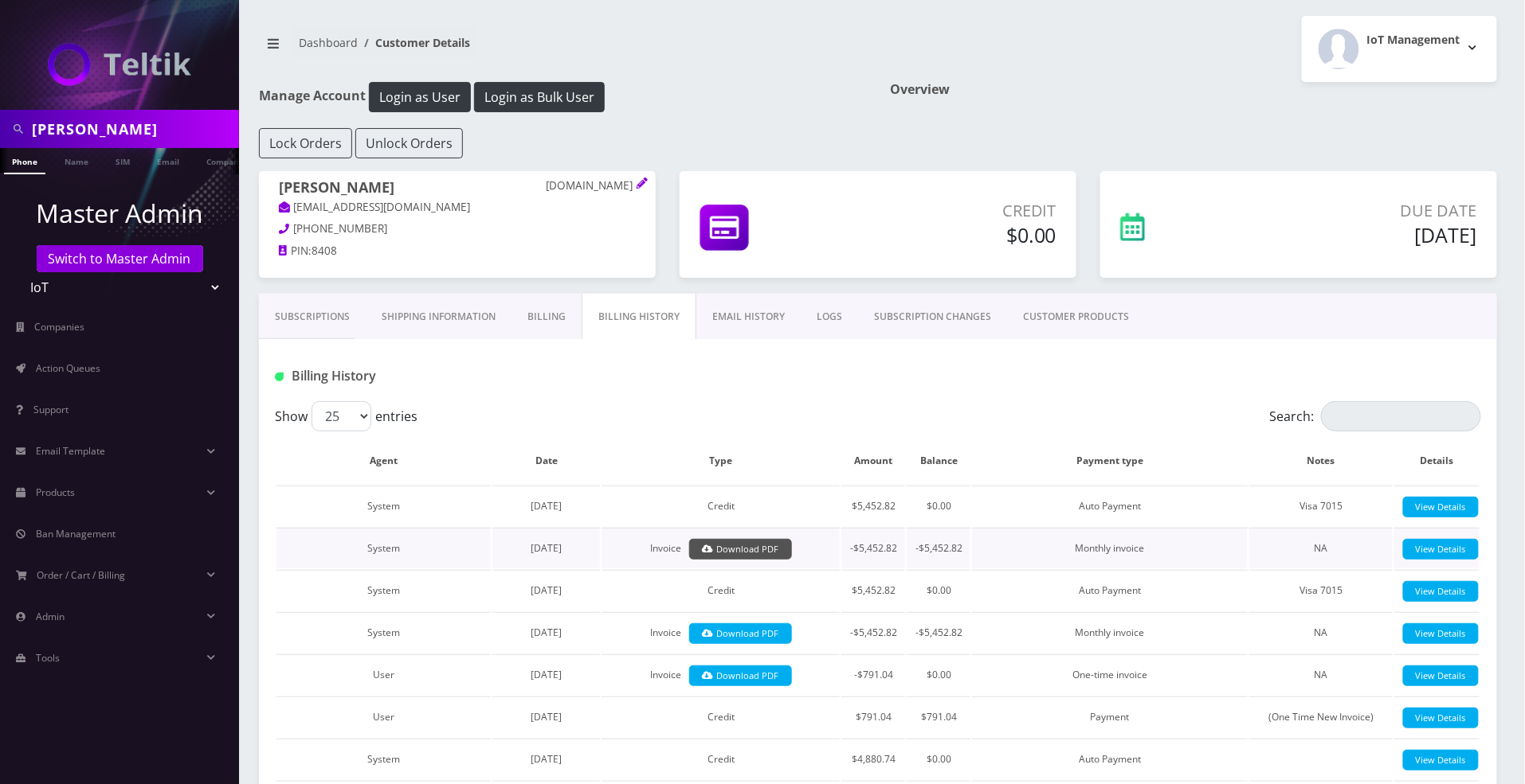
click at [768, 548] on link "Download PDF" at bounding box center [740, 550] width 102 height 22
click at [519, 97] on button "Login as Bulk User" at bounding box center [538, 97] width 130 height 31
click at [317, 322] on link "Subscriptions" at bounding box center [313, 317] width 107 height 46
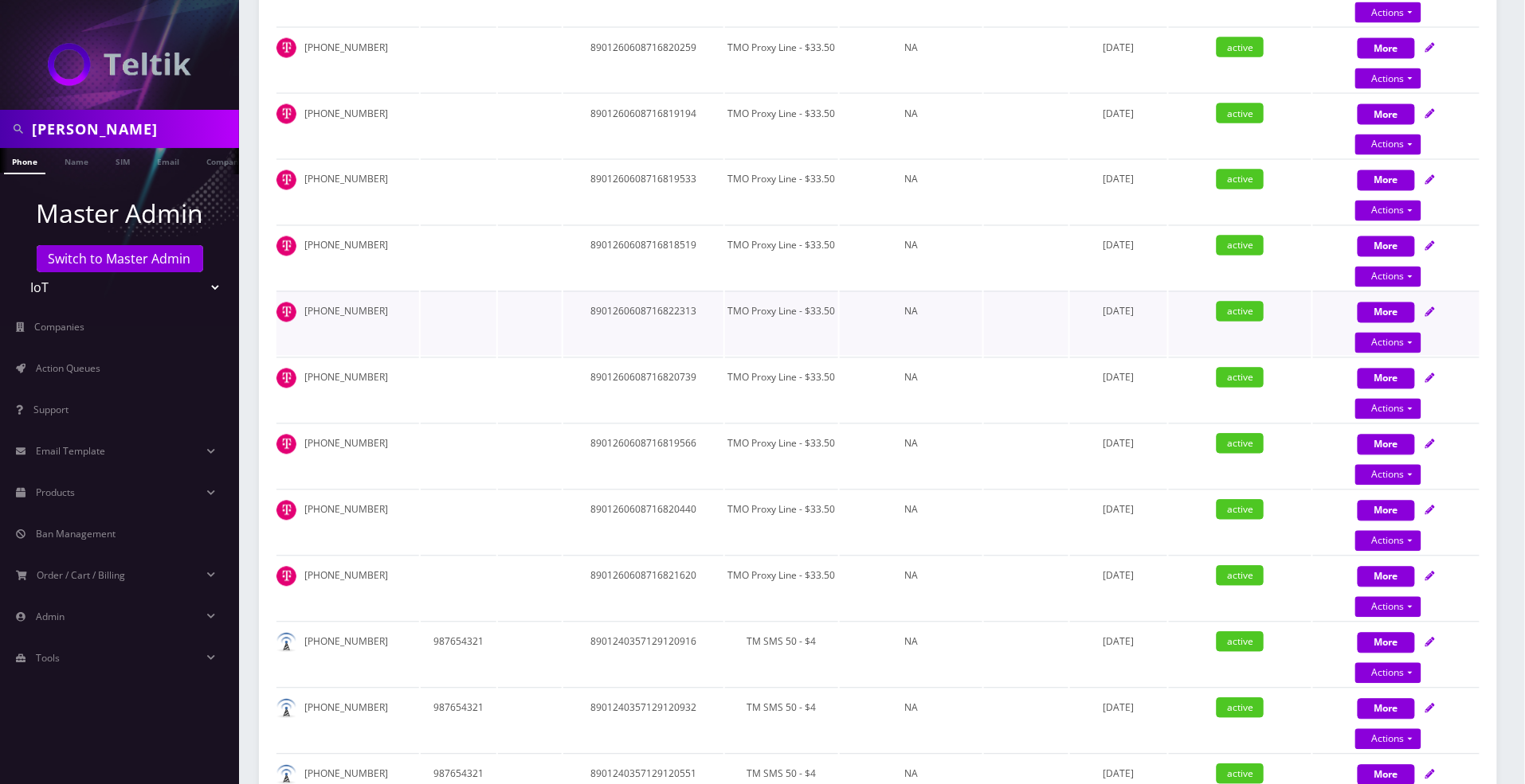
scroll to position [956, 0]
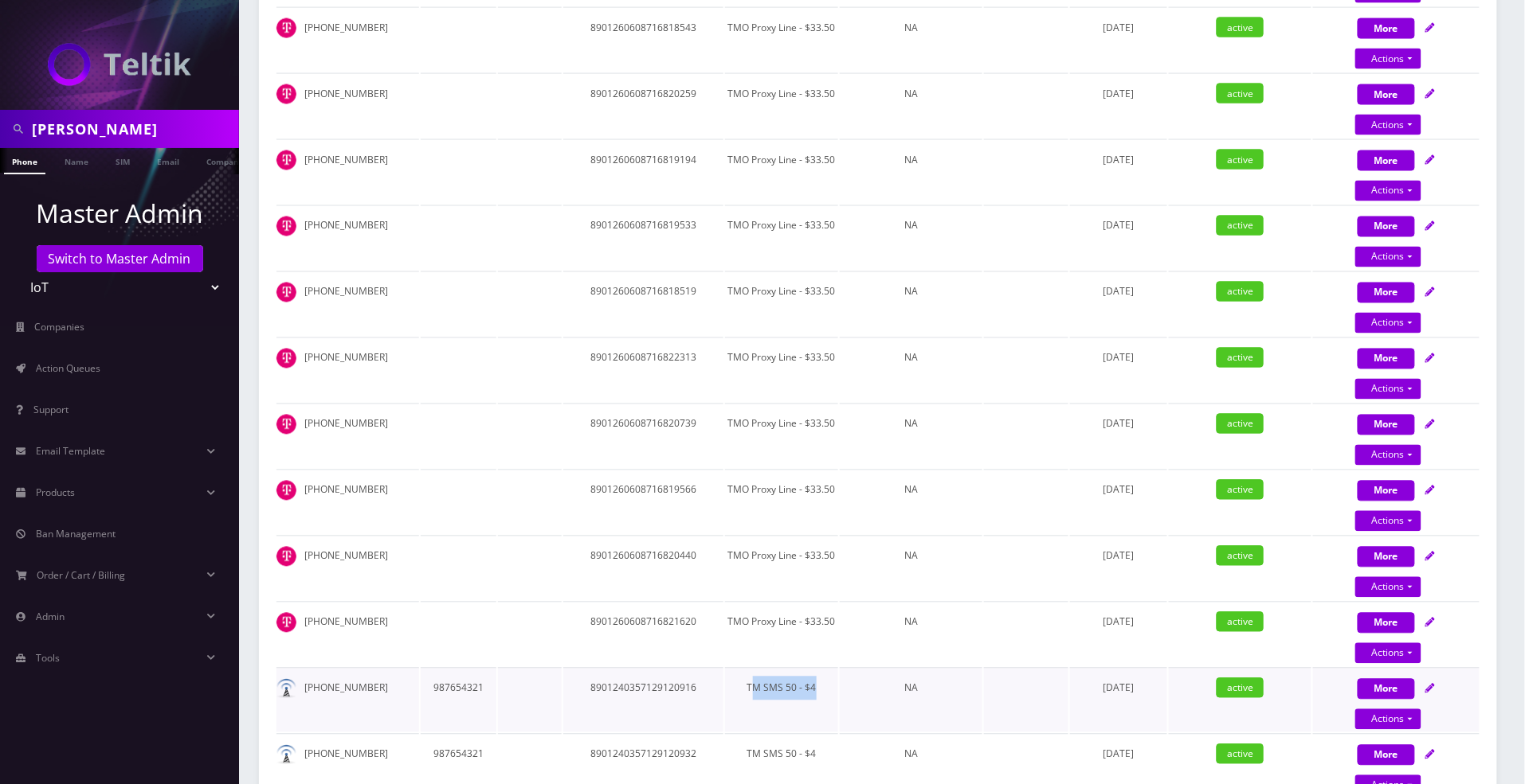
drag, startPoint x: 791, startPoint y: 717, endPoint x: 762, endPoint y: 703, distance: 32.2
click at [762, 703] on td "TM SMS 50 - $4" at bounding box center [781, 700] width 113 height 65
click at [840, 708] on td "NA" at bounding box center [910, 700] width 143 height 65
drag, startPoint x: 803, startPoint y: 715, endPoint x: 753, endPoint y: 698, distance: 52.8
click at [753, 698] on td "TM SMS 50 - $4" at bounding box center [781, 700] width 113 height 65
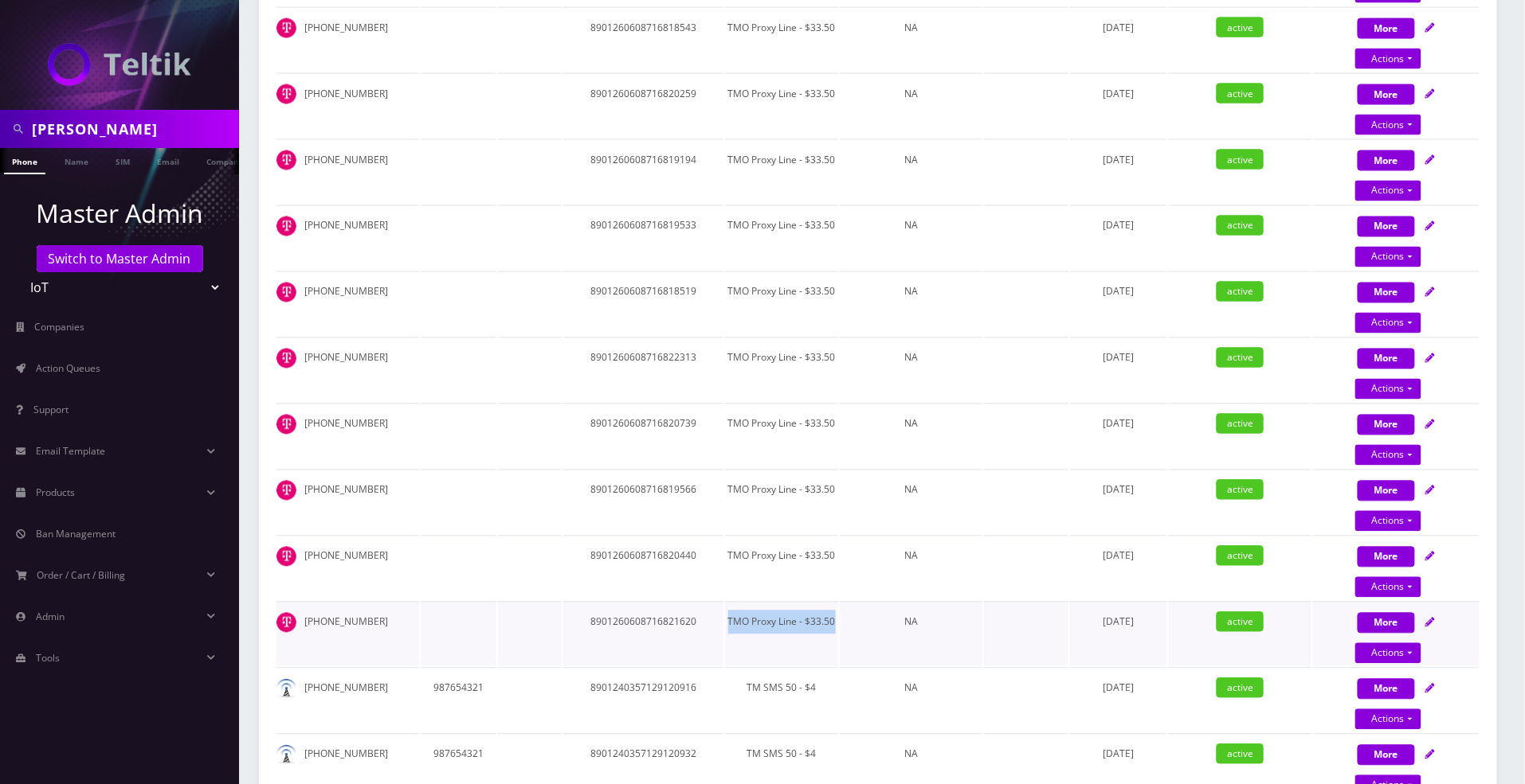
drag, startPoint x: 812, startPoint y: 651, endPoint x: 762, endPoint y: 629, distance: 54.6
click at [762, 629] on td "TMO Proxy Line - $33.50" at bounding box center [781, 634] width 113 height 65
